Goal: Task Accomplishment & Management: Use online tool/utility

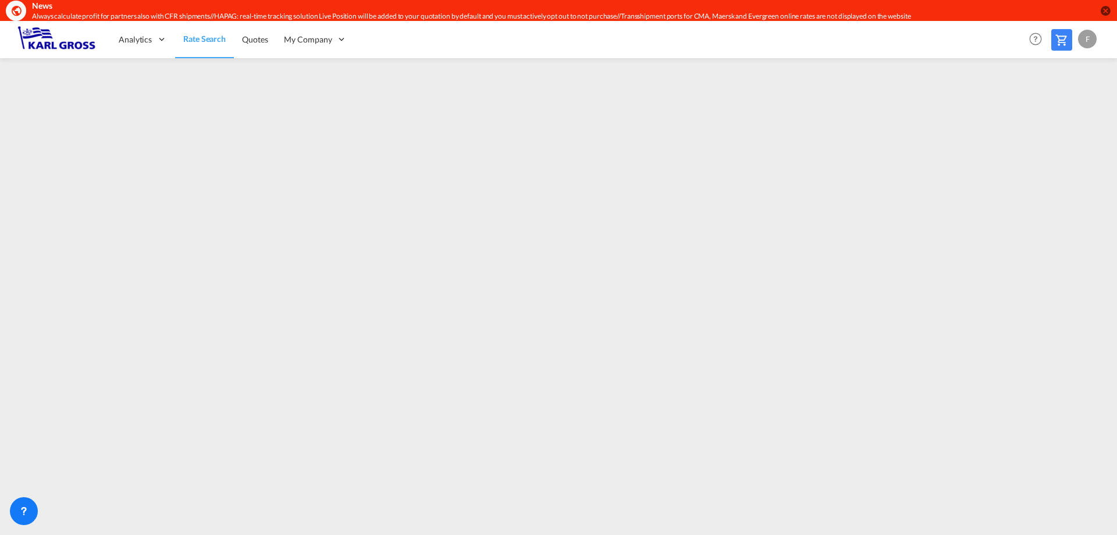
click at [1089, 44] on div "F" at bounding box center [1087, 39] width 19 height 19
click at [1059, 101] on button "Logout" at bounding box center [1074, 109] width 76 height 23
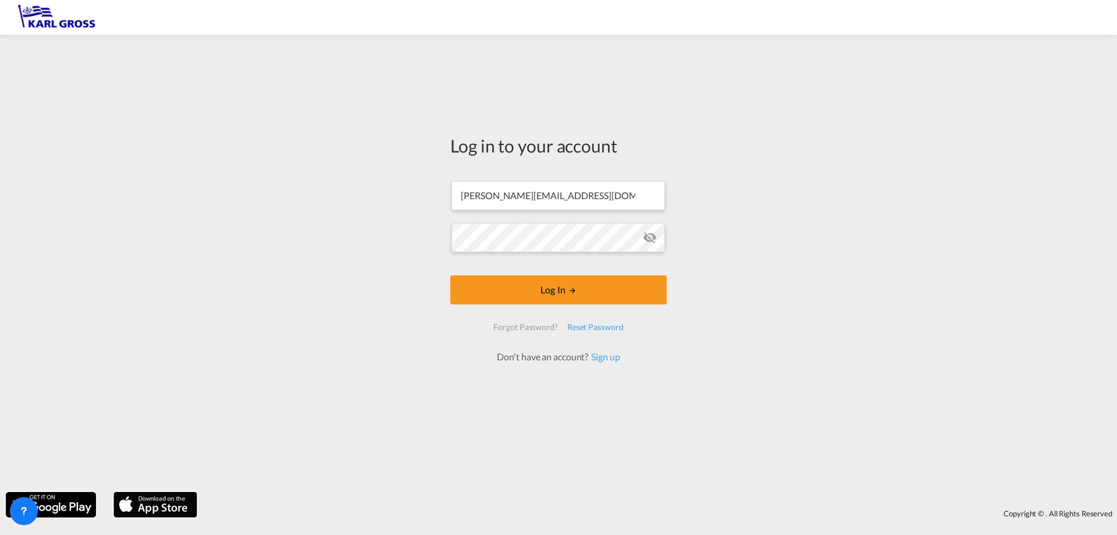
drag, startPoint x: 628, startPoint y: 191, endPoint x: 223, endPoint y: 212, distance: 405.4
click at [223, 212] on div "Log in to your account f.schmid@karlgross.de Log In Forgot Password? Reset Pass…" at bounding box center [558, 263] width 1117 height 445
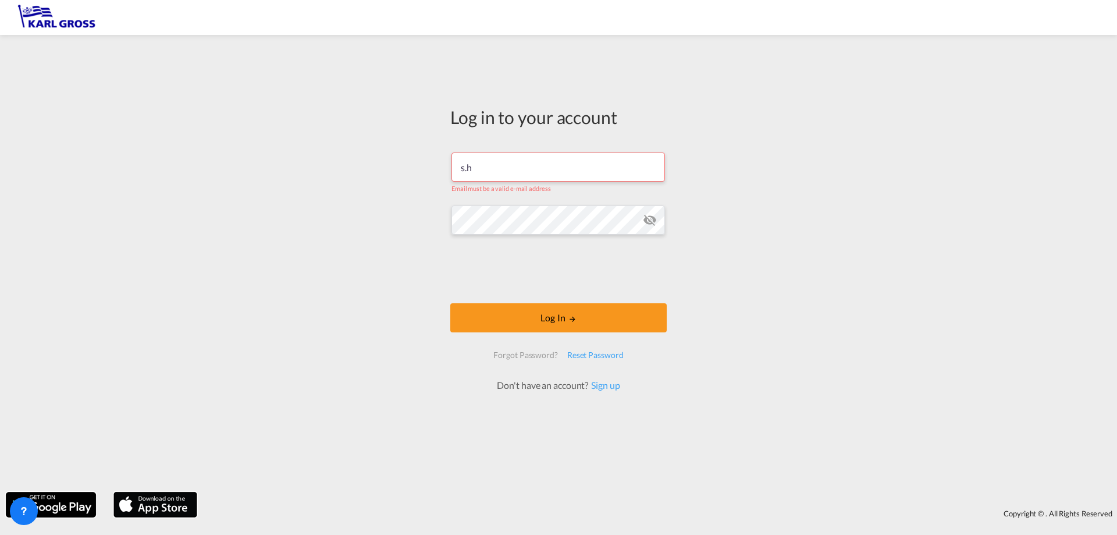
type input "s.harangi@karlgross.de"
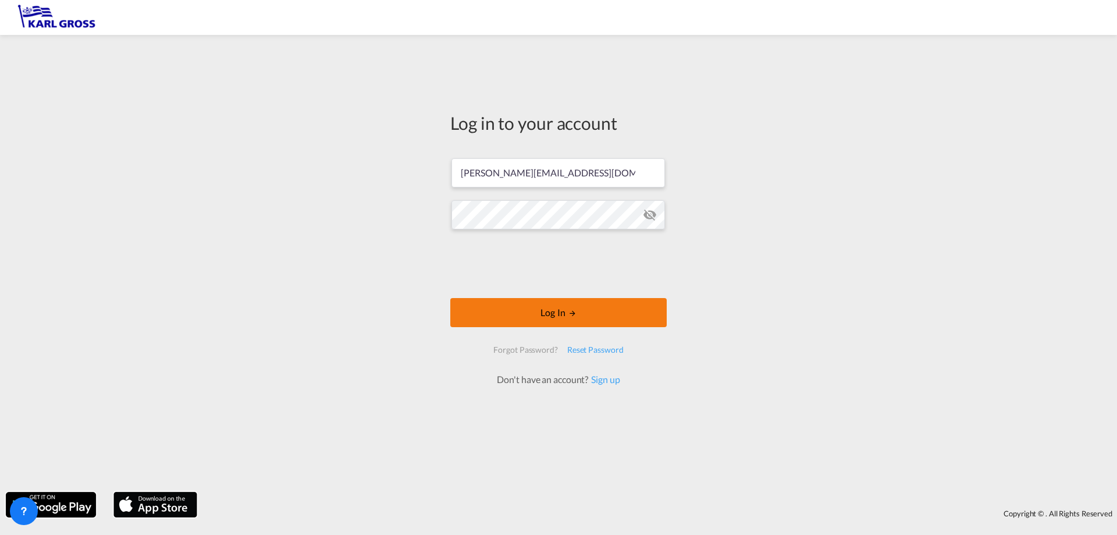
click at [588, 316] on button "Log In" at bounding box center [558, 312] width 216 height 29
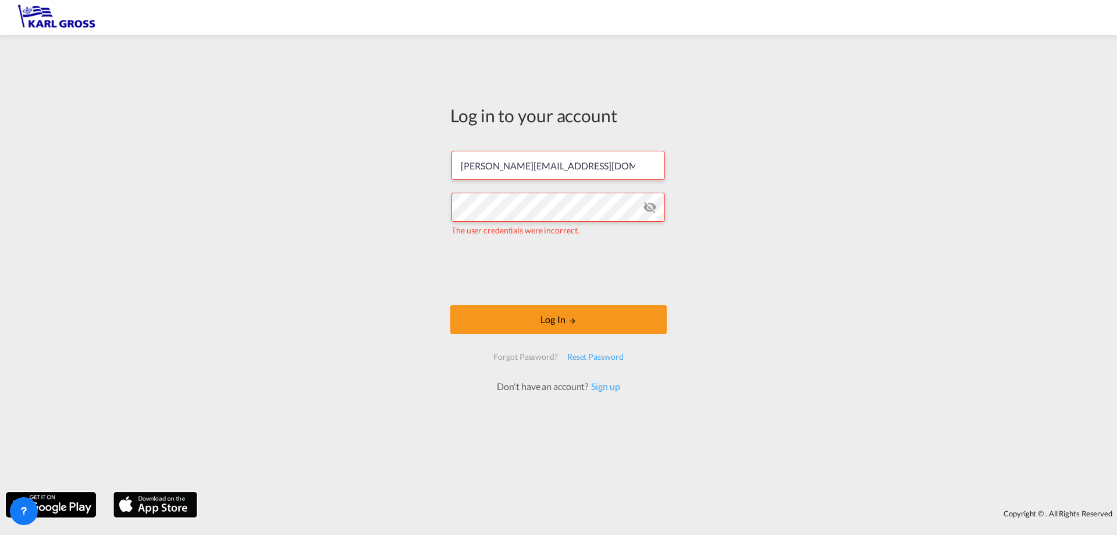
click at [654, 203] on md-icon "icon-eye-off" at bounding box center [650, 207] width 14 height 14
drag, startPoint x: 798, startPoint y: 210, endPoint x: 744, endPoint y: 225, distance: 56.2
click at [798, 210] on div "Log in to your account s.harangi@karlgross.de The user credentials were incorre…" at bounding box center [558, 263] width 1117 height 445
click at [530, 315] on button "Log In" at bounding box center [558, 319] width 216 height 29
click at [355, 202] on div "Log in to your account s.harangi@karlgross.de The user credentials were incorre…" at bounding box center [558, 263] width 1117 height 445
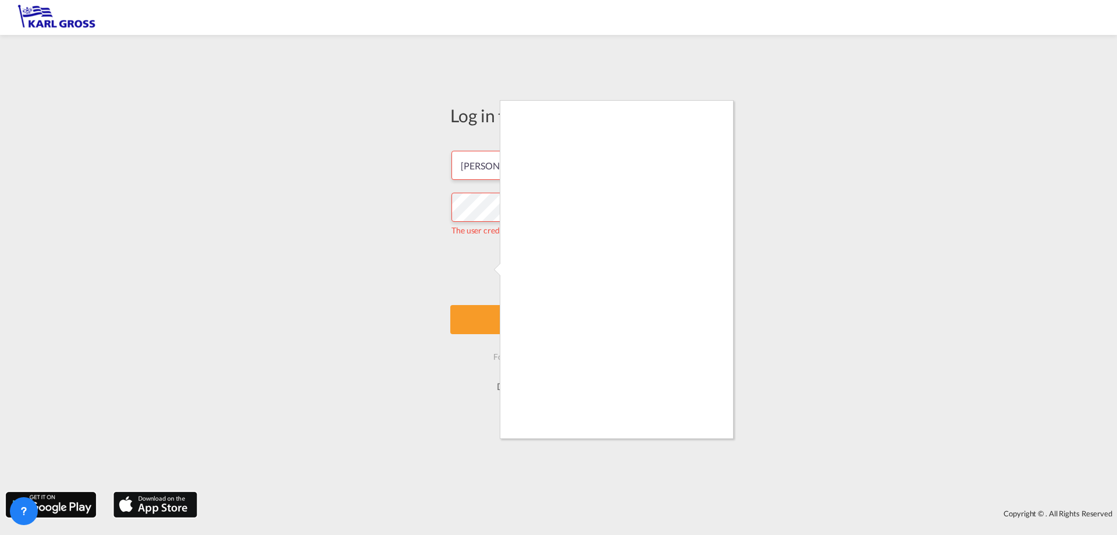
click at [379, 291] on div at bounding box center [558, 267] width 1117 height 535
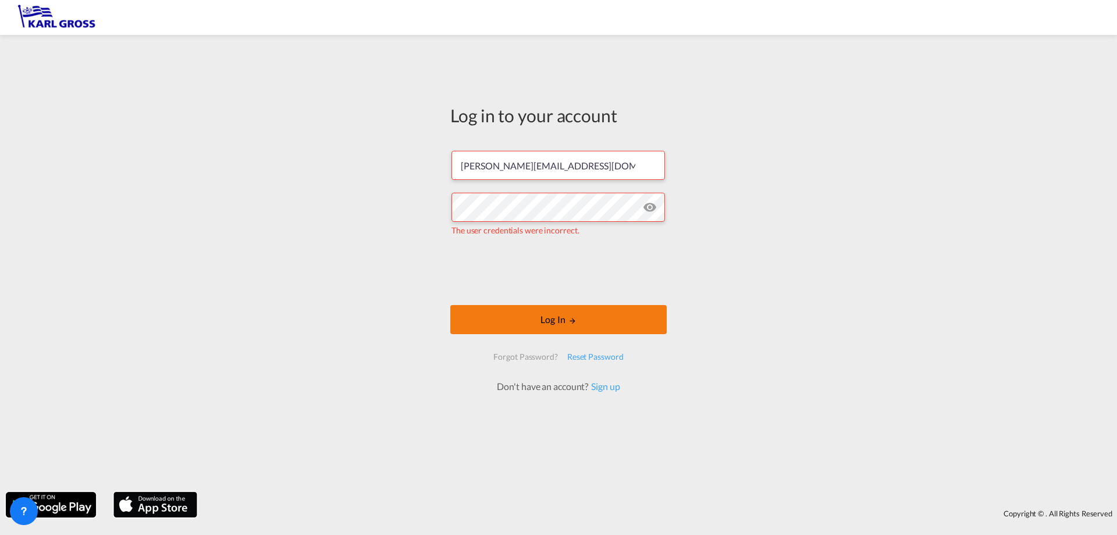
click at [554, 320] on button "Log In" at bounding box center [558, 319] width 216 height 29
click at [269, 197] on div "Log in to your account s.harangi@karlgross.de The user credentials were incorre…" at bounding box center [558, 263] width 1117 height 445
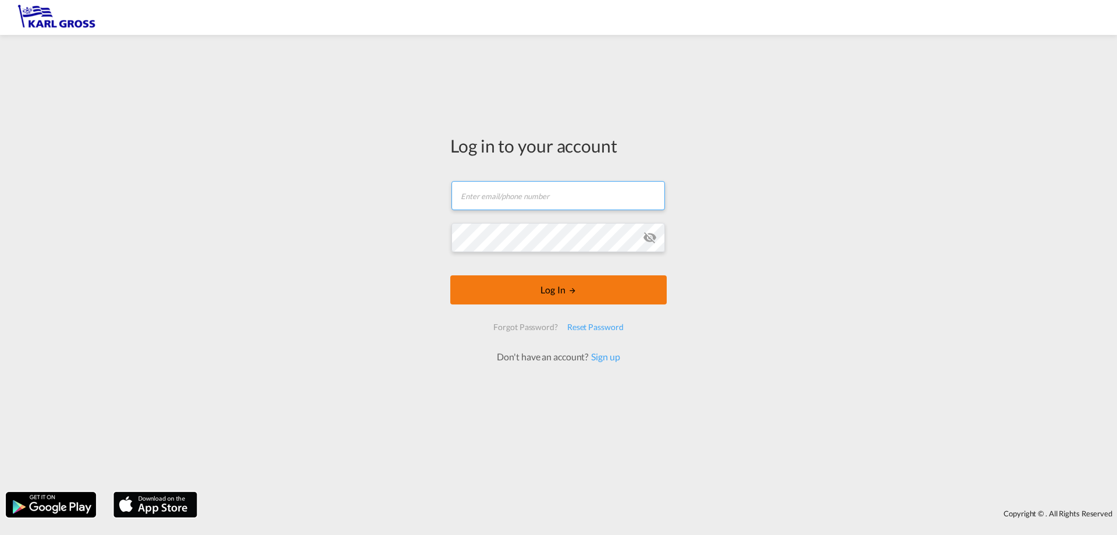
type input "[PERSON_NAME][EMAIL_ADDRESS][DOMAIN_NAME]"
click at [559, 295] on button "Log In" at bounding box center [558, 289] width 216 height 29
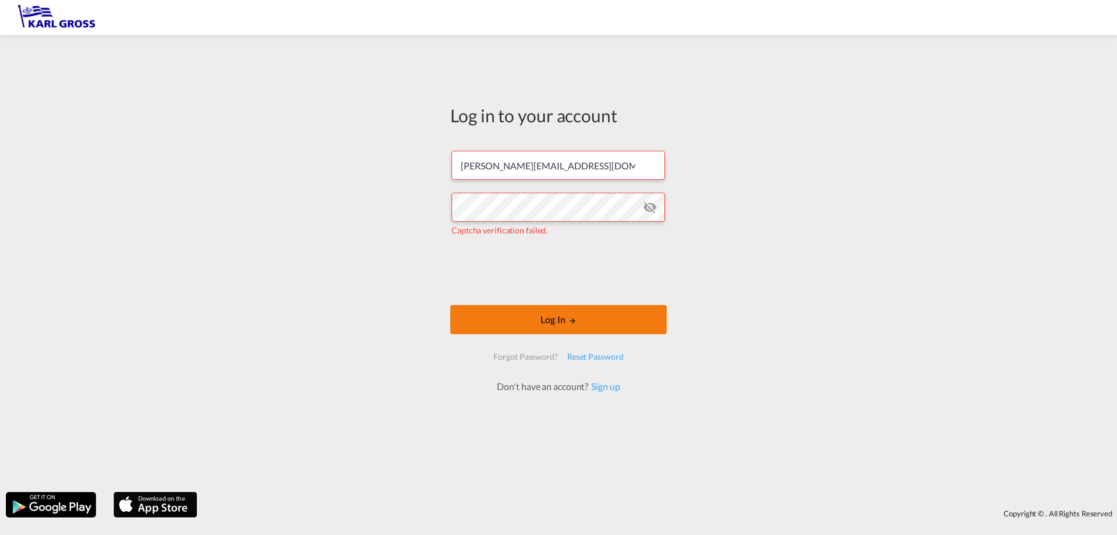
click at [483, 319] on button "Log In" at bounding box center [558, 319] width 216 height 29
